Goal: Entertainment & Leisure: Consume media (video, audio)

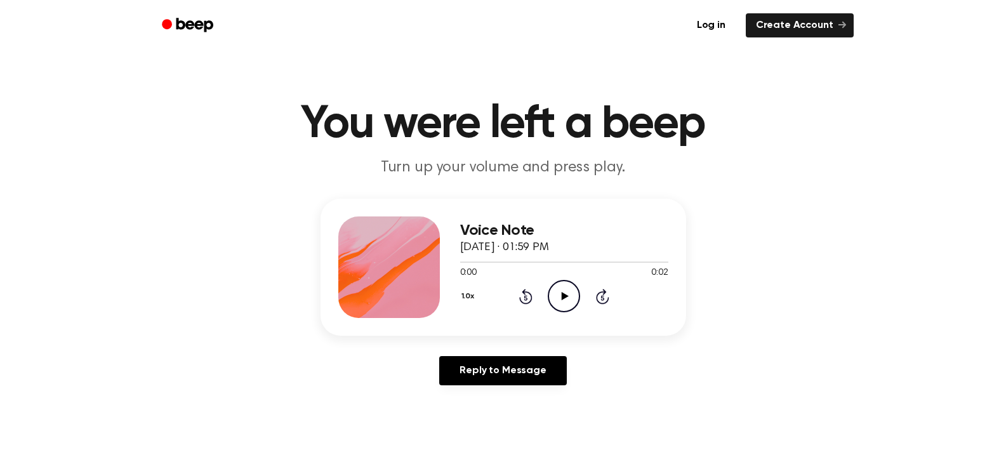
click at [564, 297] on icon at bounding box center [565, 296] width 7 height 8
click at [565, 289] on icon "Play Audio" at bounding box center [564, 296] width 32 height 32
click at [566, 286] on icon "Play Audio" at bounding box center [564, 296] width 32 height 32
click at [568, 293] on icon "Pause Audio" at bounding box center [564, 296] width 32 height 32
click at [560, 300] on icon "Play Audio" at bounding box center [564, 296] width 32 height 32
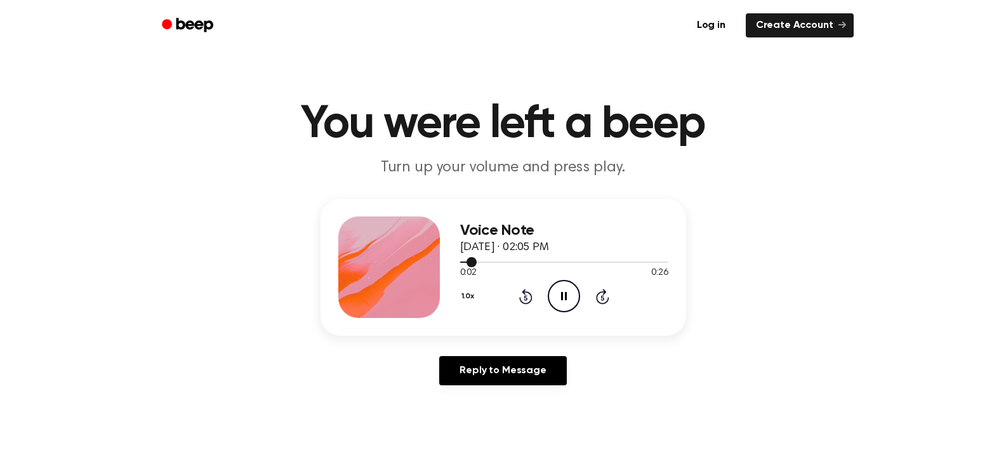
click at [582, 256] on div at bounding box center [564, 261] width 208 height 10
